Goal: Task Accomplishment & Management: Use online tool/utility

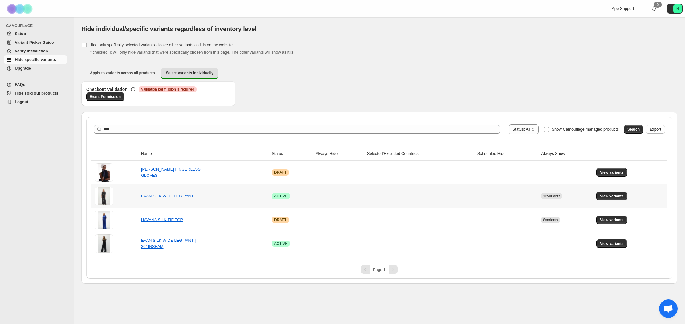
click at [217, 195] on td "EVAN SILK WIDE LEG PANT" at bounding box center [204, 196] width 131 height 24
click at [615, 195] on span "View variants" at bounding box center [612, 196] width 24 height 5
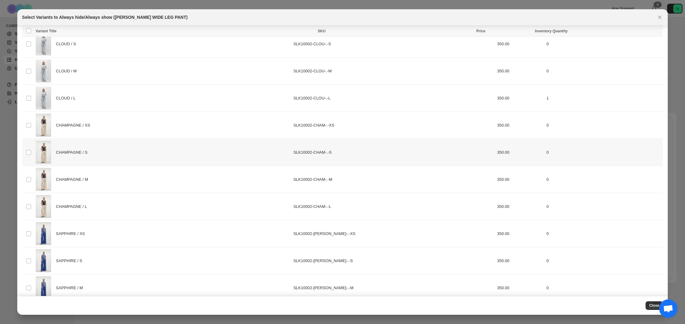
scroll to position [413, 0]
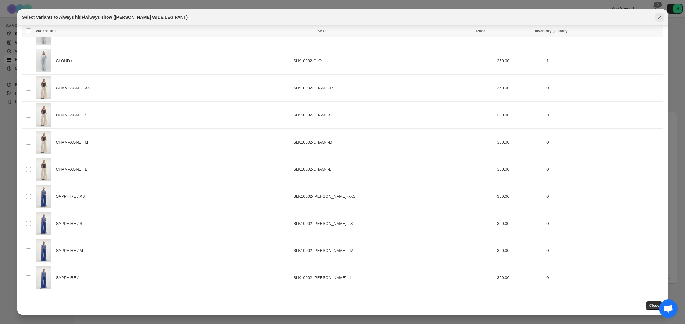
click at [663, 17] on icon "Close" at bounding box center [660, 17] width 6 height 6
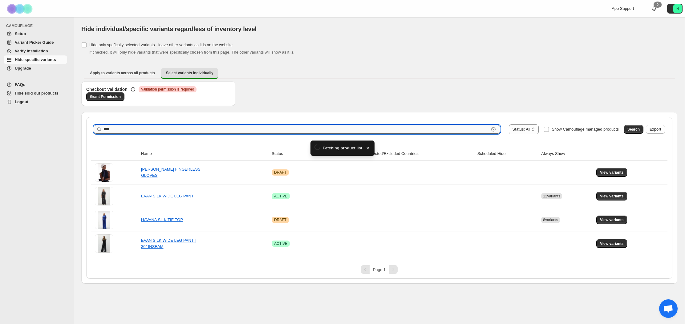
click at [132, 127] on input "****" at bounding box center [297, 129] width 386 height 9
click at [200, 243] on div "EVAN SILK WIDE LEG PANT | 30" INSEAM" at bounding box center [172, 244] width 62 height 12
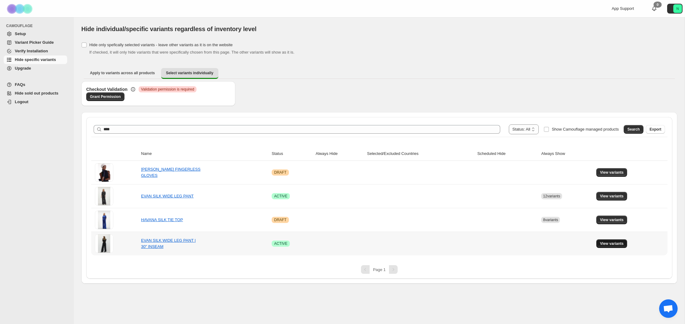
click at [607, 244] on span "View variants" at bounding box center [612, 243] width 24 height 5
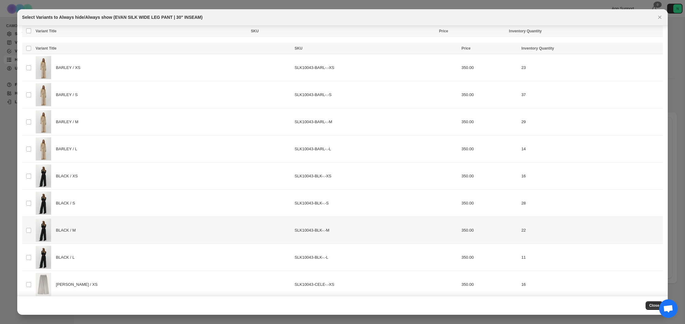
scroll to position [197, 0]
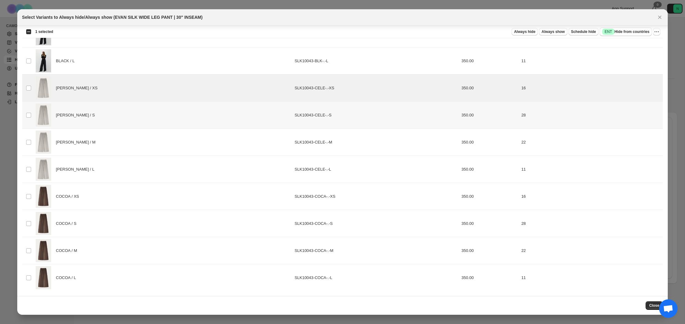
drag, startPoint x: 28, startPoint y: 118, endPoint x: 29, endPoint y: 131, distance: 13.6
click at [28, 118] on td "Select product variant" at bounding box center [28, 115] width 12 height 27
click at [27, 139] on td "Select product variant" at bounding box center [28, 142] width 12 height 27
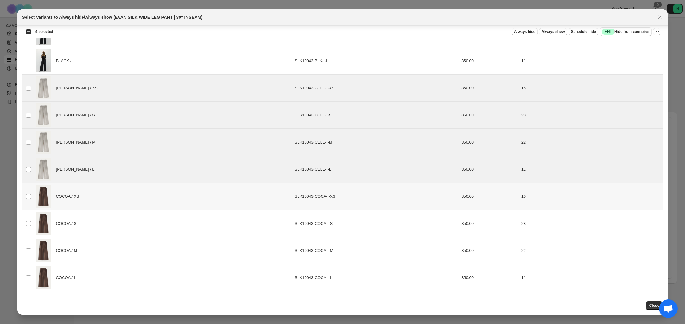
click at [28, 193] on td "Select product variant" at bounding box center [28, 196] width 12 height 27
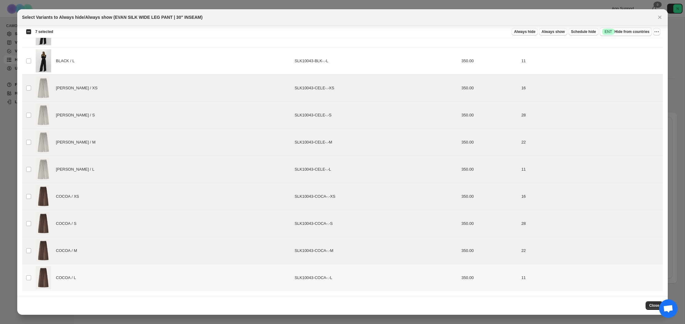
click at [25, 277] on td "Select product variant" at bounding box center [28, 277] width 12 height 27
click at [553, 30] on span "Always show" at bounding box center [553, 31] width 23 height 5
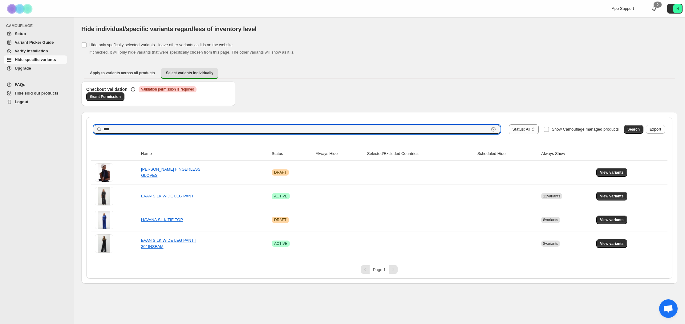
drag, startPoint x: 137, startPoint y: 128, endPoint x: 82, endPoint y: 128, distance: 54.8
click at [82, 128] on div "**********" at bounding box center [379, 198] width 596 height 172
type input "****"
click at [631, 129] on span "Search" at bounding box center [633, 129] width 12 height 5
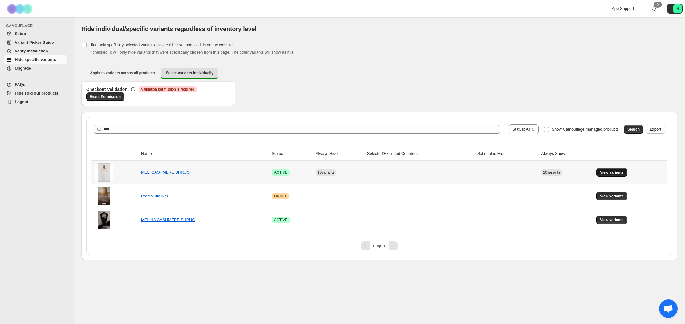
click at [619, 172] on span "View variants" at bounding box center [612, 172] width 24 height 5
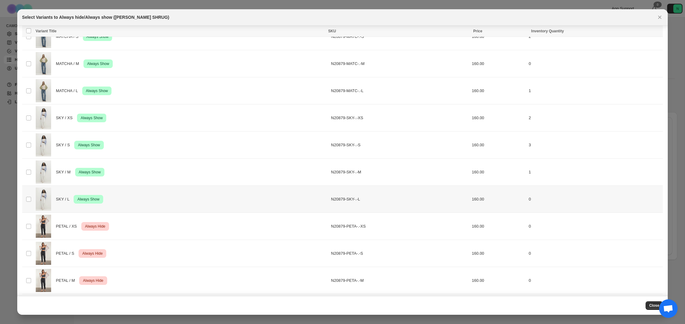
scroll to position [488, 0]
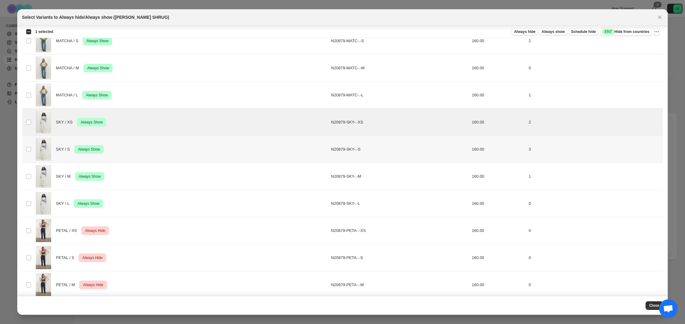
click at [25, 148] on td "Select product variant" at bounding box center [28, 149] width 12 height 27
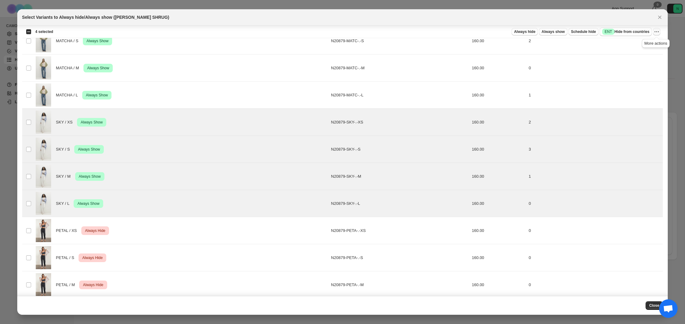
click at [656, 33] on icon "More actions" at bounding box center [657, 32] width 6 height 6
click at [623, 55] on span "Undo always show" at bounding box center [628, 54] width 33 height 5
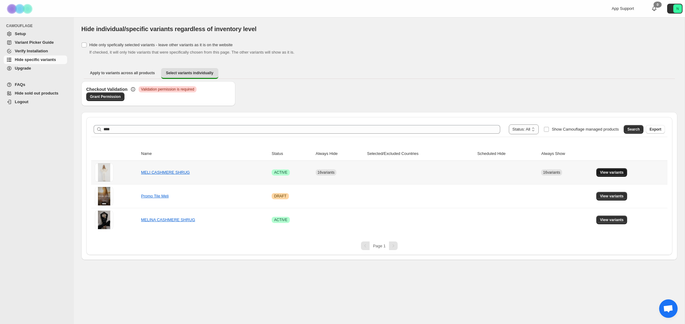
click at [627, 172] on button "View variants" at bounding box center [611, 172] width 31 height 9
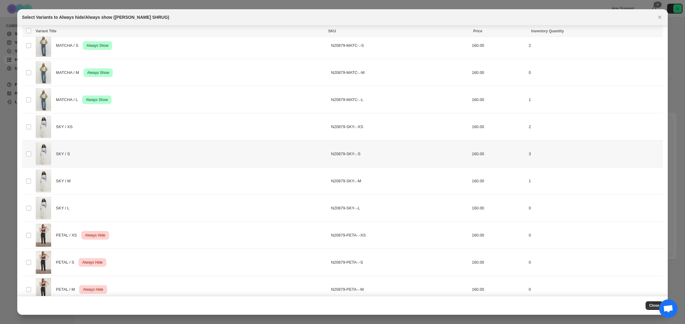
scroll to position [497, 0]
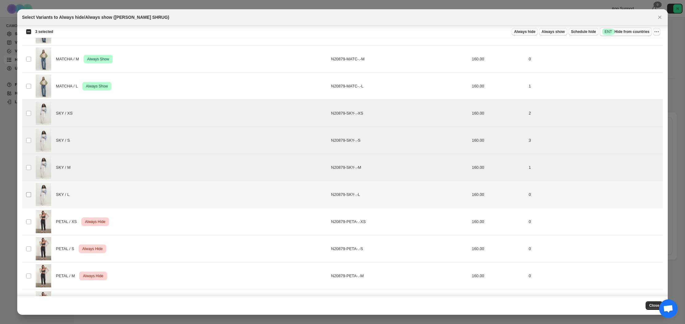
click at [31, 194] on span ":r54:" at bounding box center [29, 195] width 6 height 6
click at [655, 32] on icon "More actions" at bounding box center [657, 32] width 6 height 6
click at [519, 31] on span "Always hide" at bounding box center [524, 31] width 21 height 5
